Goal: Navigation & Orientation: Find specific page/section

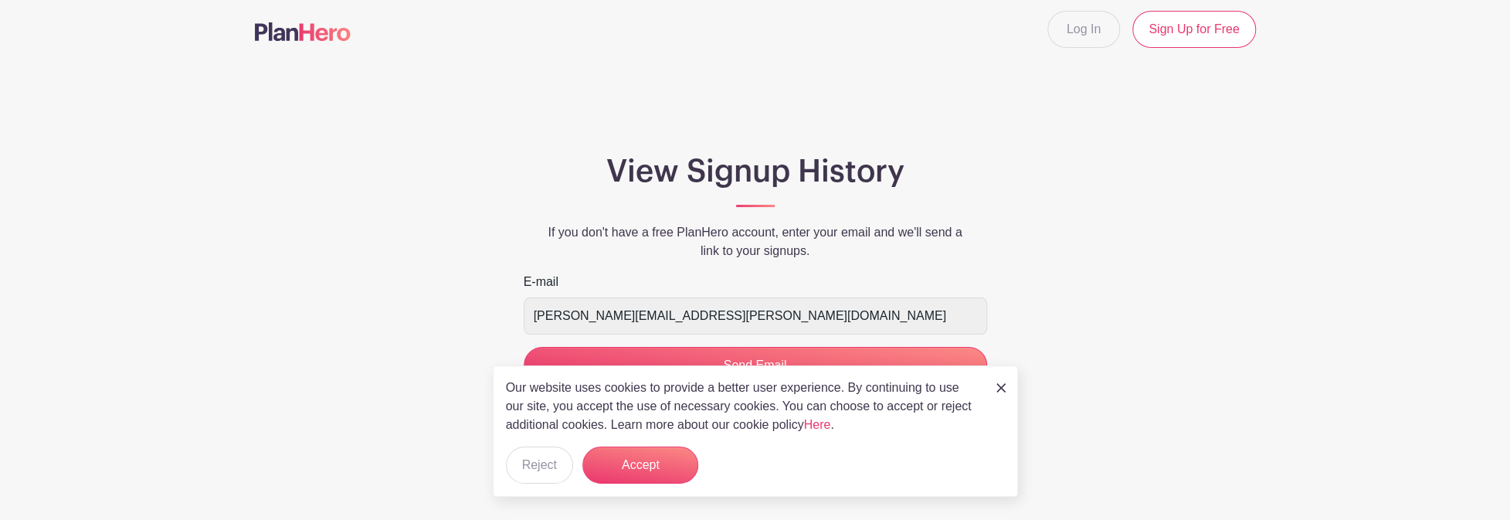
scroll to position [10, 0]
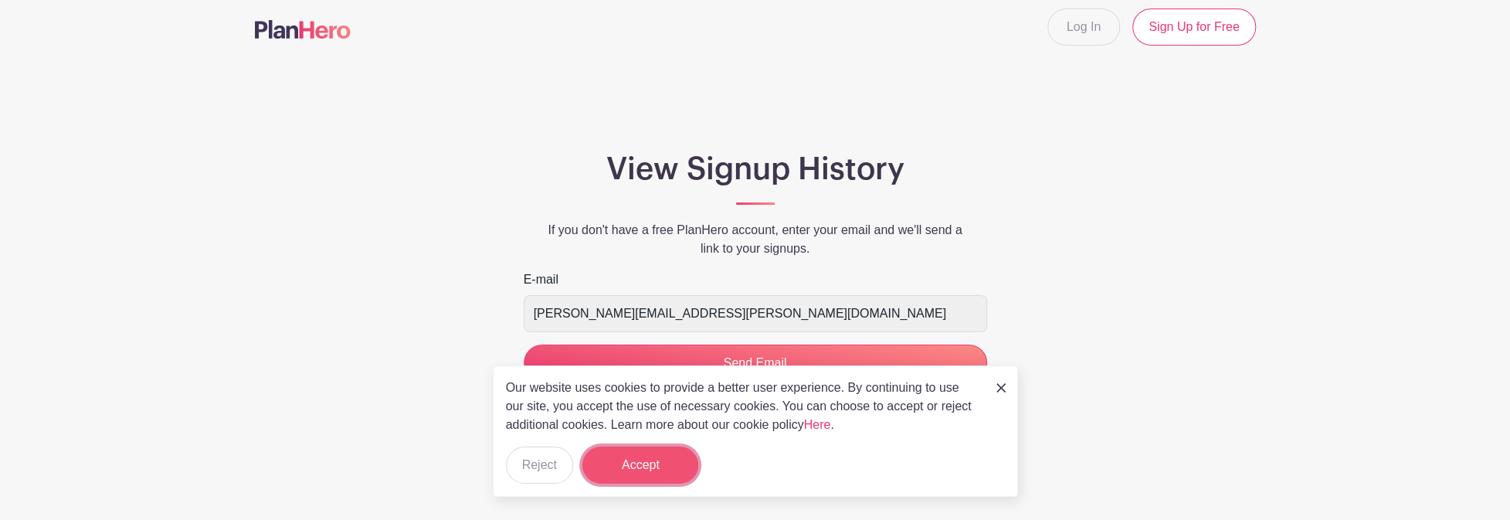
click at [646, 473] on button "Accept" at bounding box center [640, 464] width 116 height 37
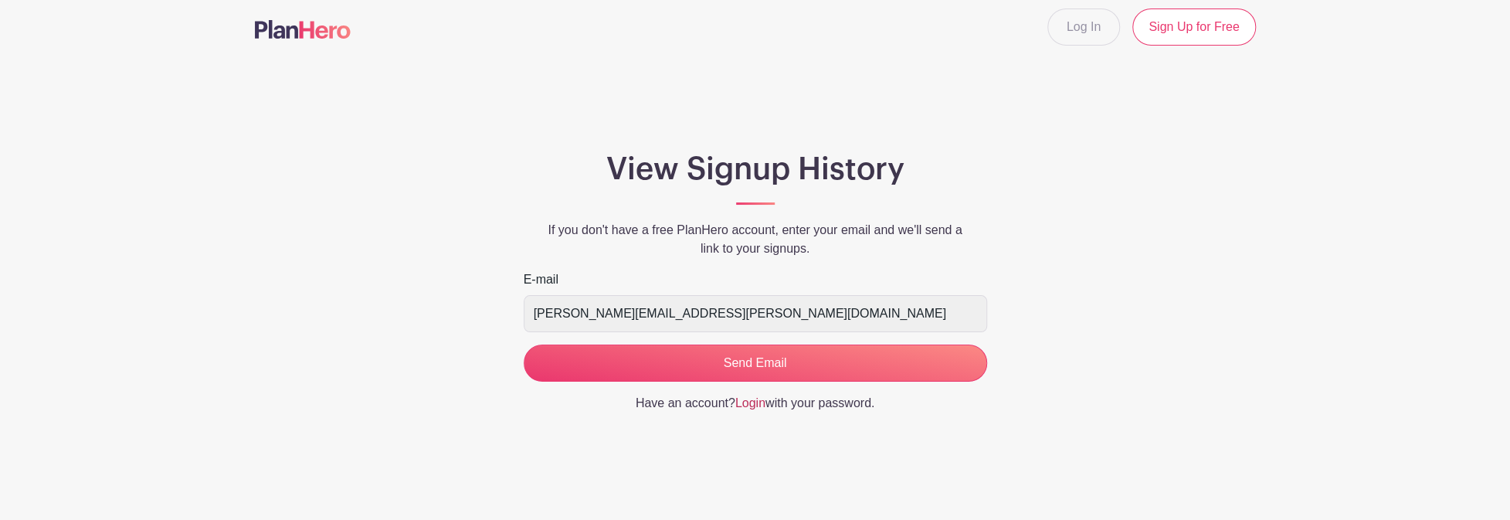
click at [747, 403] on link "Login" at bounding box center [750, 402] width 30 height 13
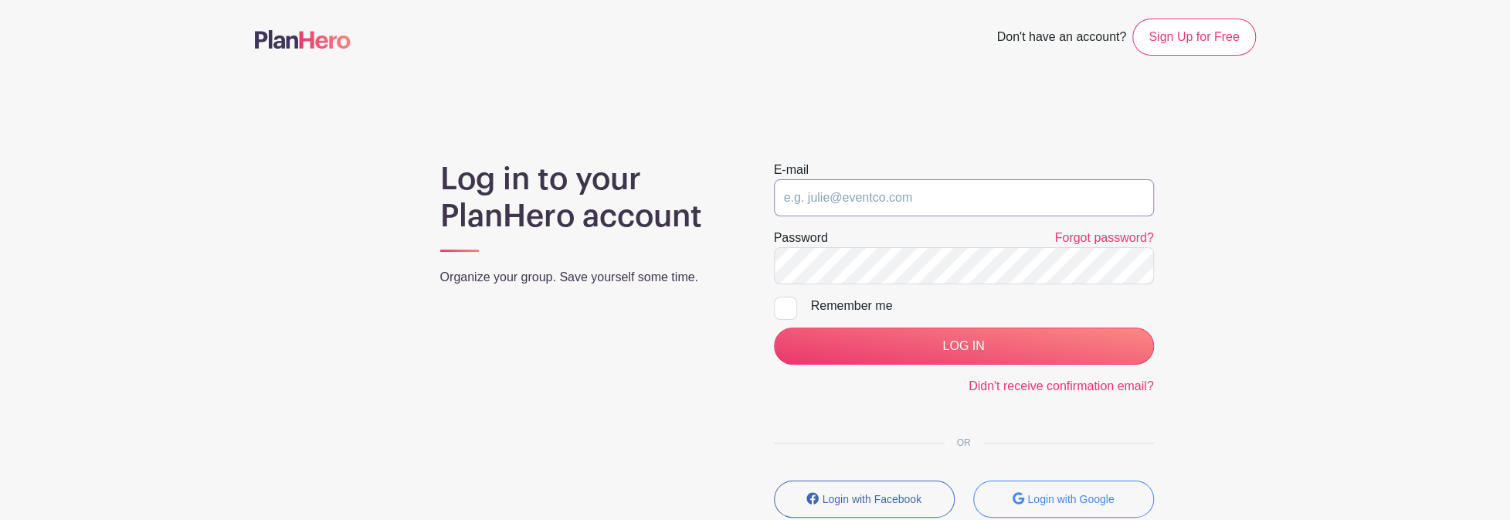
type input "[PERSON_NAME][EMAIL_ADDRESS][PERSON_NAME][DOMAIN_NAME]"
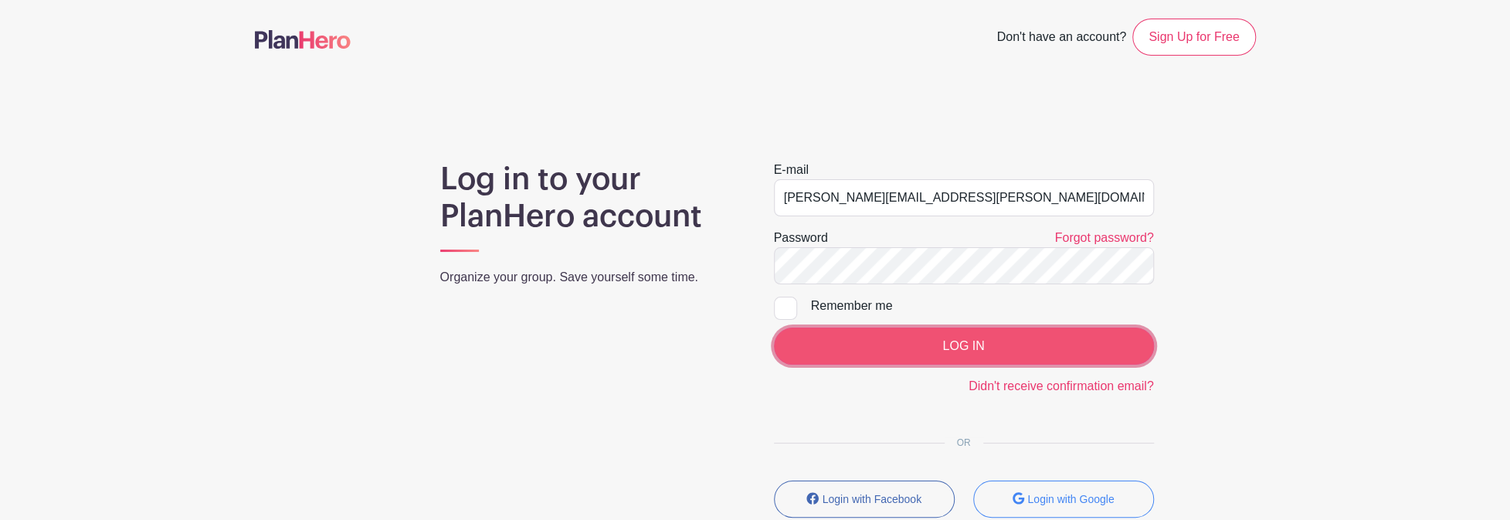
click at [967, 347] on input "LOG IN" at bounding box center [964, 345] width 380 height 37
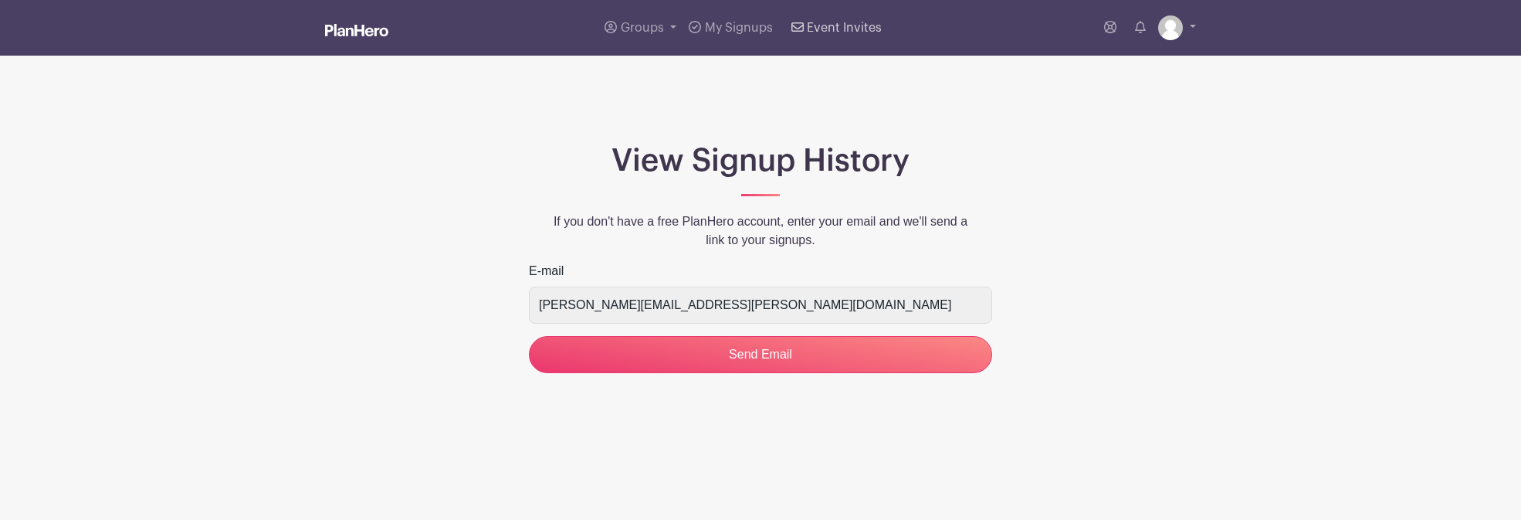
click at [858, 27] on span "Event Invites" at bounding box center [844, 28] width 75 height 12
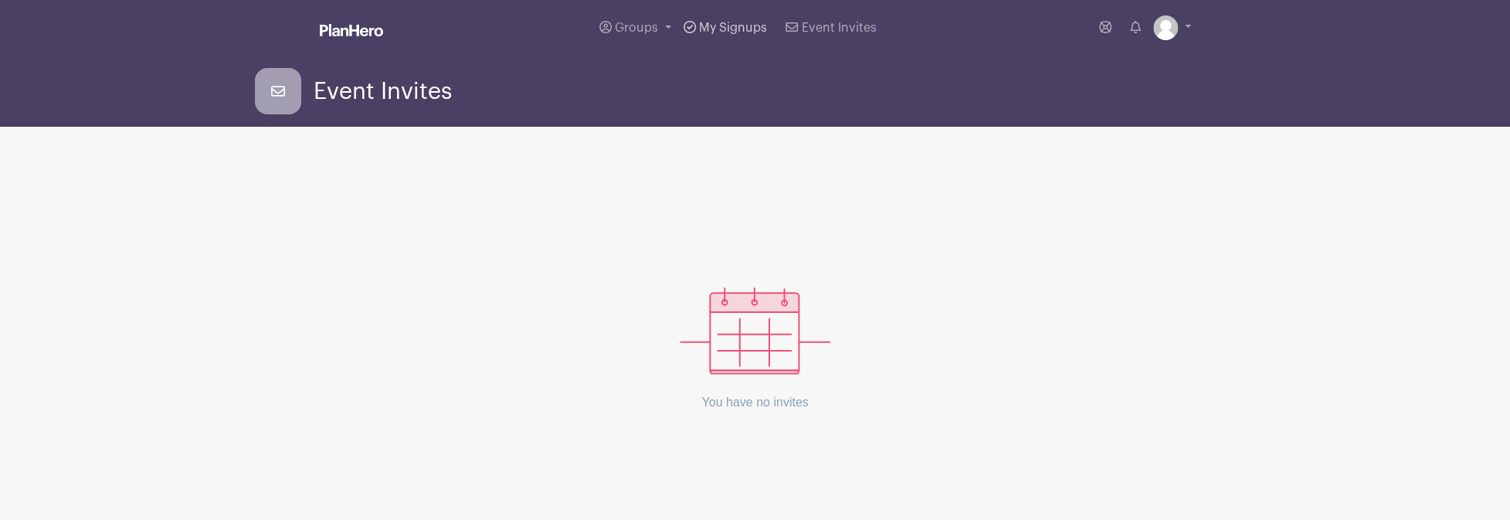
click at [734, 27] on span "My Signups" at bounding box center [733, 28] width 68 height 12
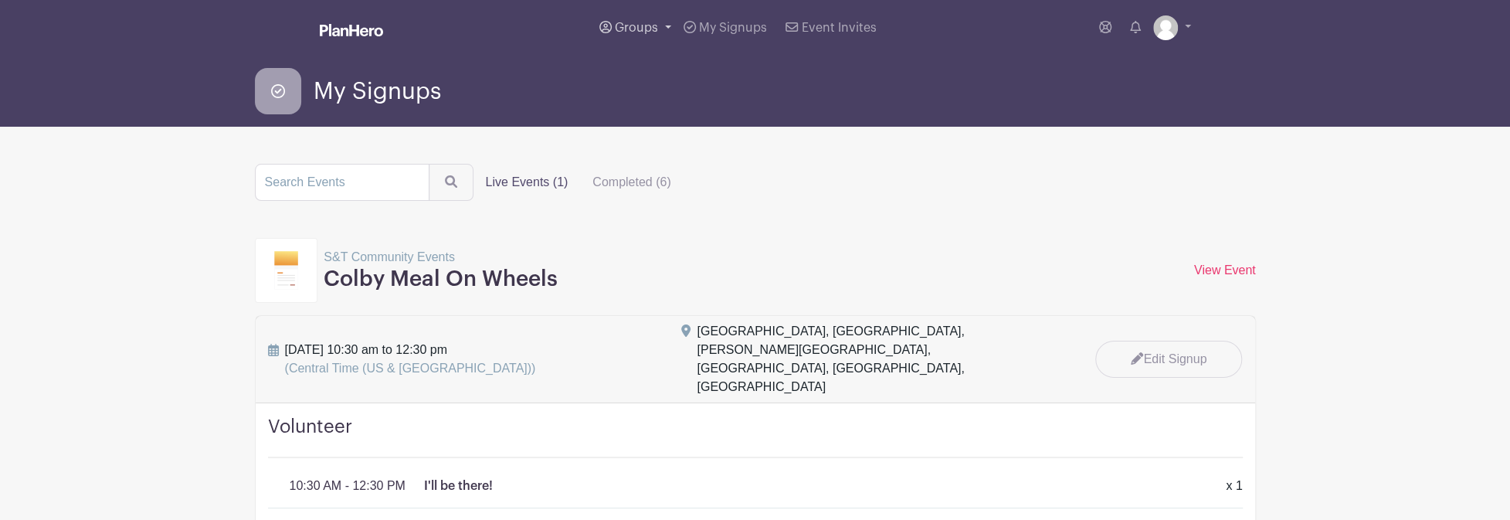
click at [667, 26] on link "Groups" at bounding box center [635, 28] width 84 height 56
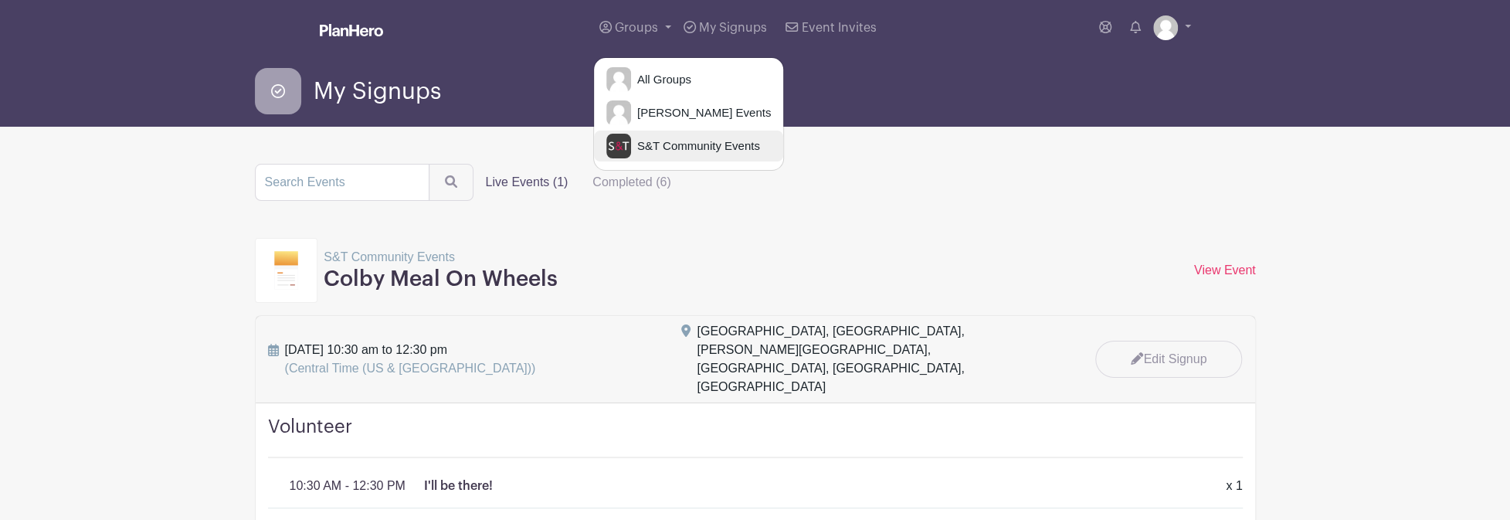
click at [676, 146] on span "S&T Community Events" at bounding box center [695, 146] width 129 height 18
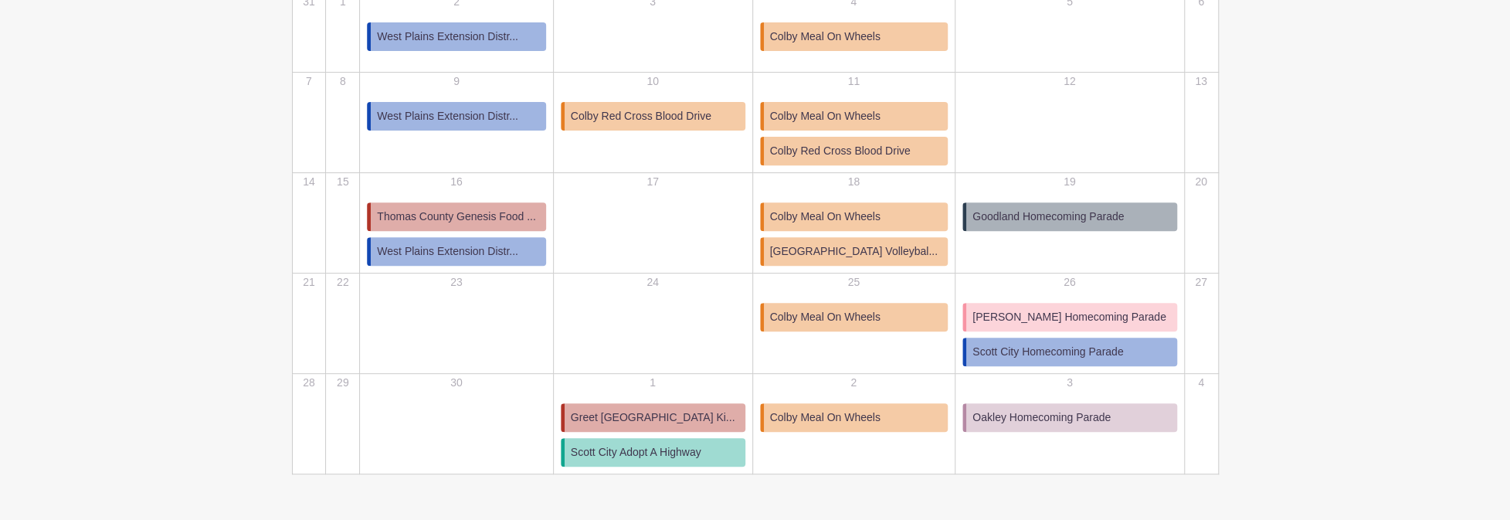
scroll to position [309, 0]
